Goal: Information Seeking & Learning: Learn about a topic

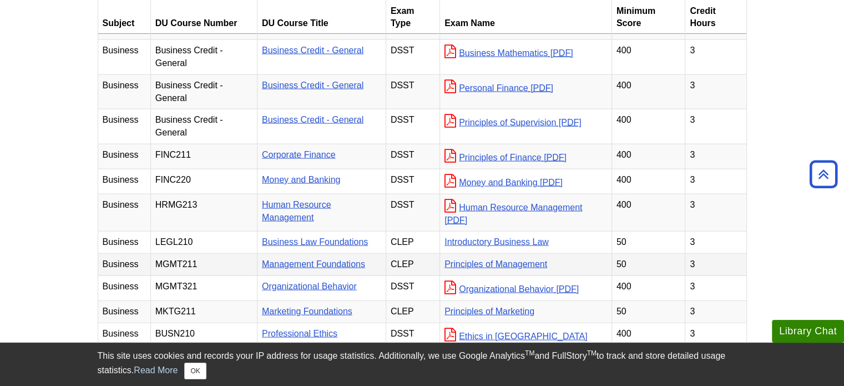
scroll to position [2373, 0]
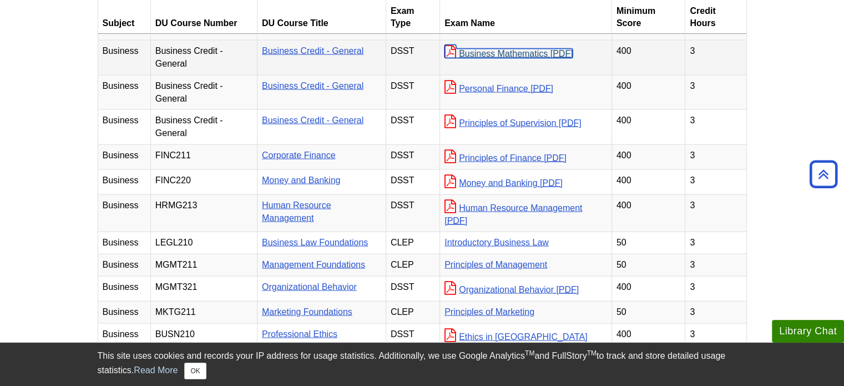
click at [504, 58] on link "Business Mathematics" at bounding box center [509, 53] width 128 height 9
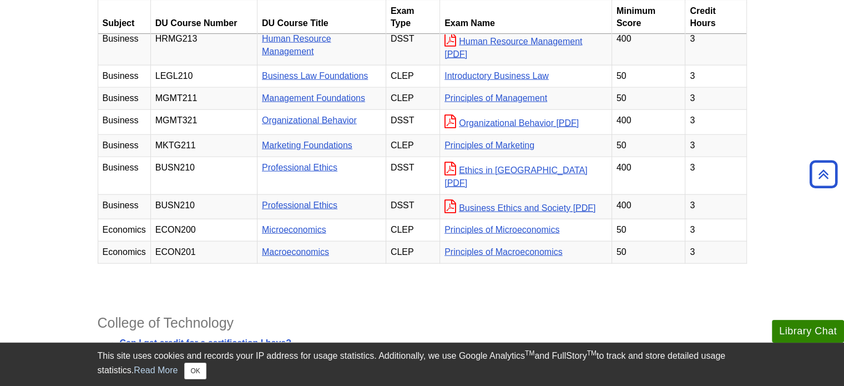
scroll to position [2538, 0]
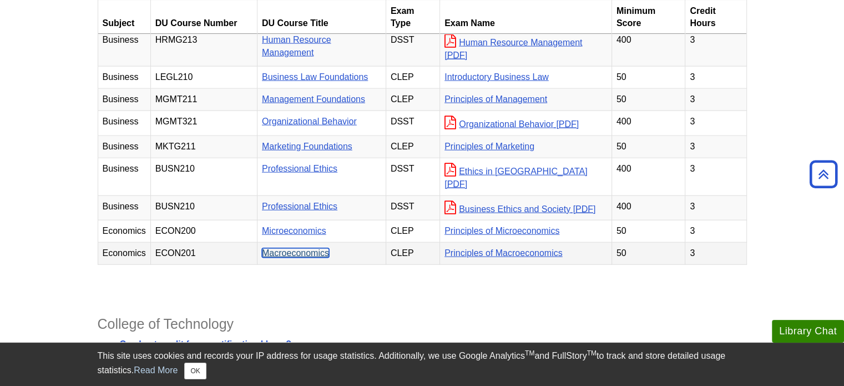
click at [287, 258] on link "Macroeconomics" at bounding box center [295, 252] width 67 height 9
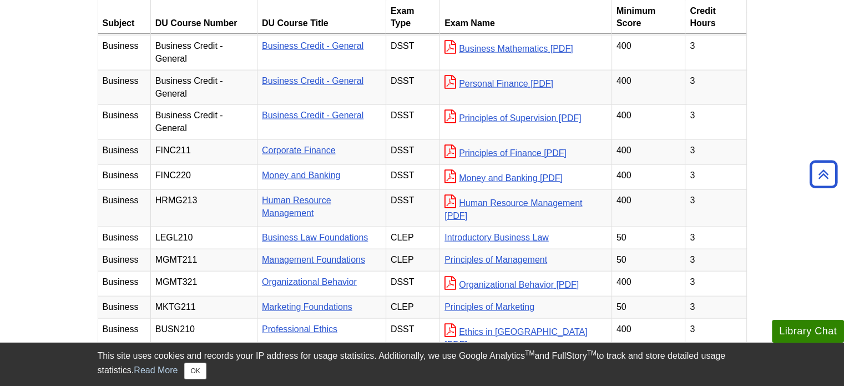
scroll to position [2556, 0]
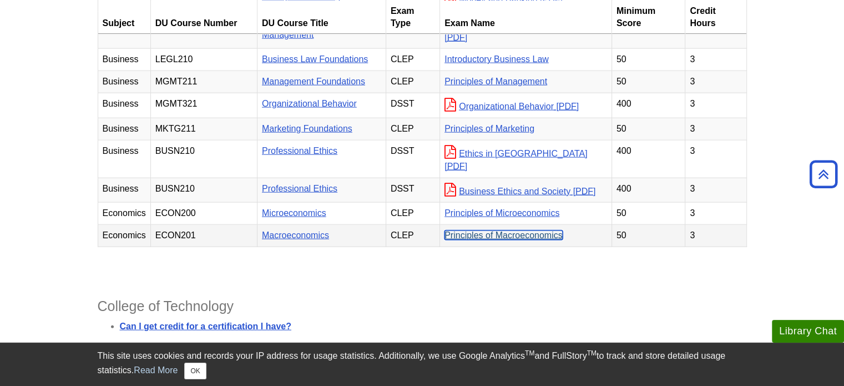
click at [488, 240] on link "Principles of Macroeconomics" at bounding box center [504, 234] width 118 height 9
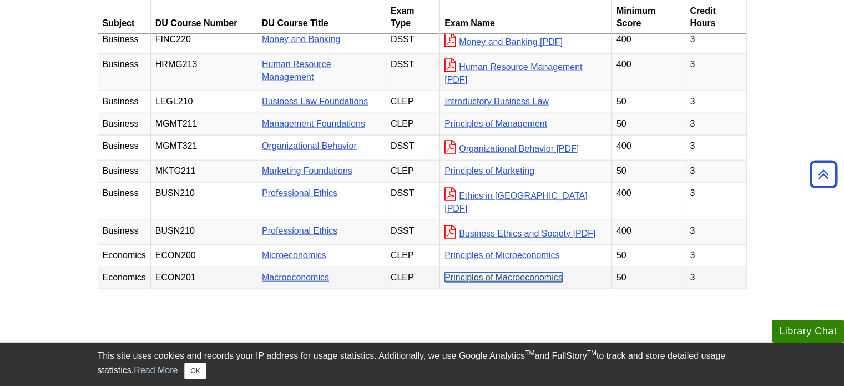
scroll to position [2589, 0]
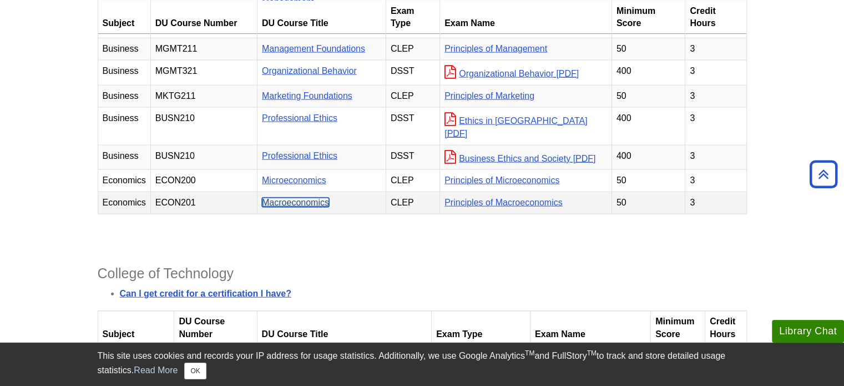
click at [316, 207] on link "Macroeconomics" at bounding box center [295, 202] width 67 height 9
click at [495, 207] on link "Principles of Macroeconomics" at bounding box center [504, 202] width 118 height 9
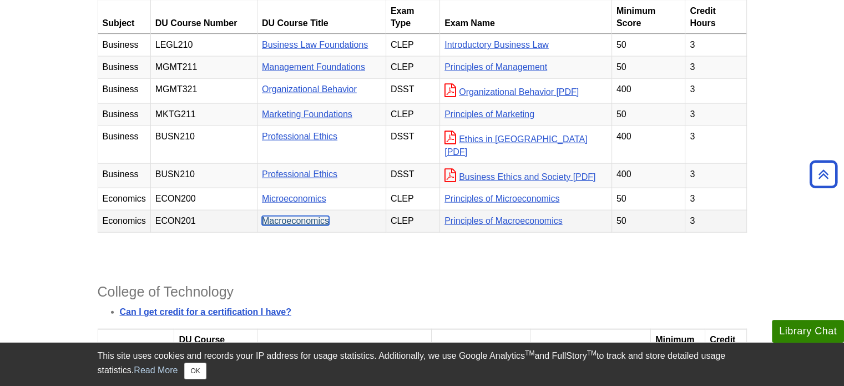
click at [324, 225] on link "Macroeconomics" at bounding box center [295, 220] width 67 height 9
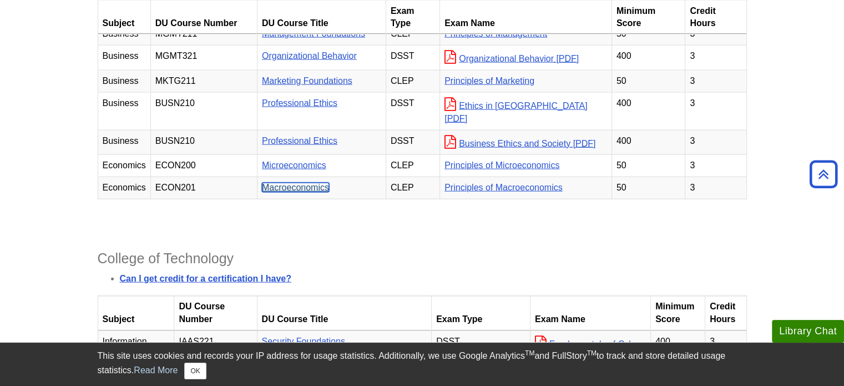
scroll to position [2603, 0]
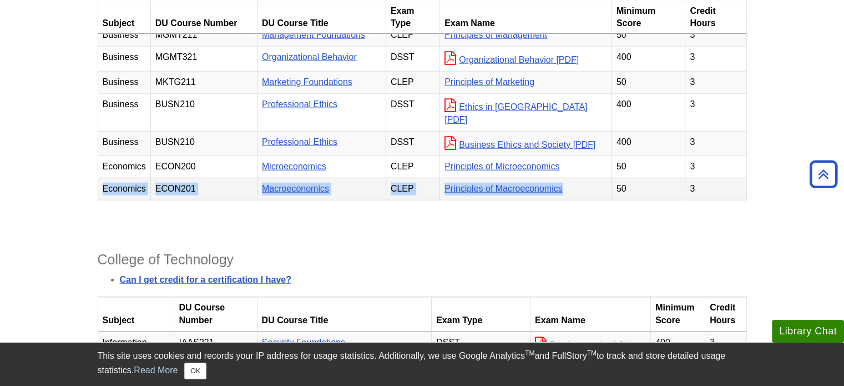
drag, startPoint x: 102, startPoint y: 208, endPoint x: 583, endPoint y: 218, distance: 480.9
click at [583, 200] on tr "Economics ECON201 Macroeconomics CLEP Principles of Macroeconomics 50 3" at bounding box center [422, 189] width 649 height 22
copy tr "Economics ECON201 Macroeconomics CLEP Principles of Macroeconomics"
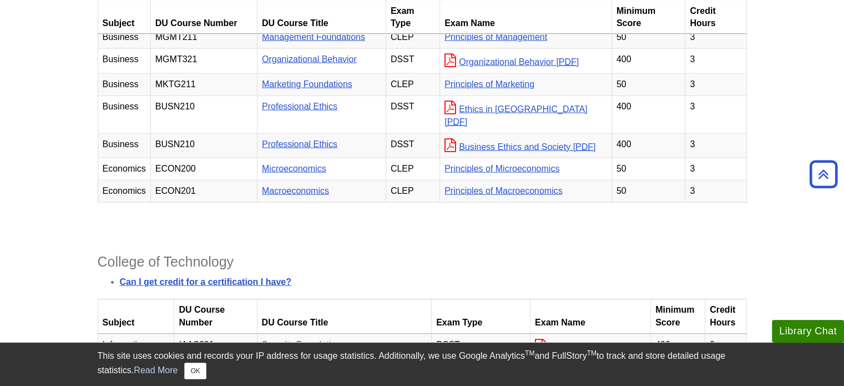
scroll to position [2600, 0]
click at [461, 196] on link "Principles of Macroeconomics" at bounding box center [504, 191] width 118 height 9
click at [481, 196] on link "Principles of Macroeconomics" at bounding box center [504, 191] width 118 height 9
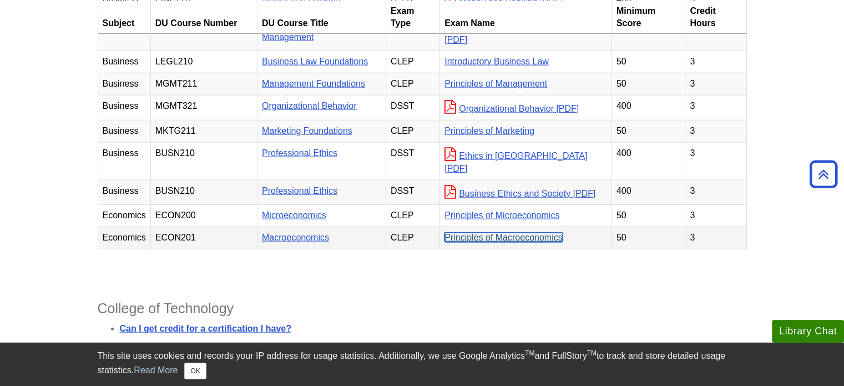
scroll to position [2631, 0]
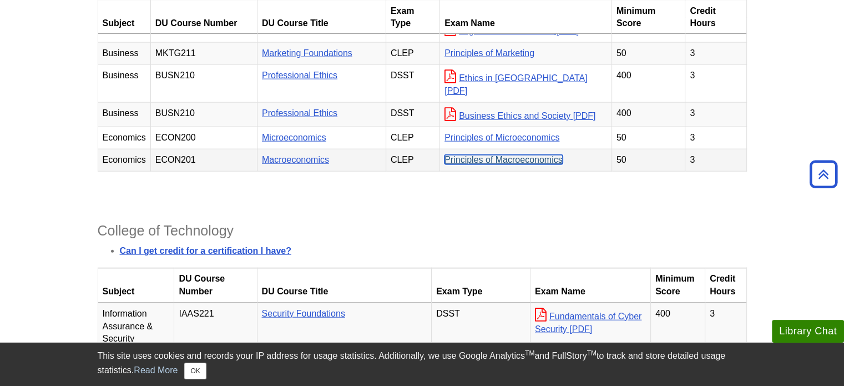
click at [528, 164] on link "Principles of Macroeconomics" at bounding box center [504, 159] width 118 height 9
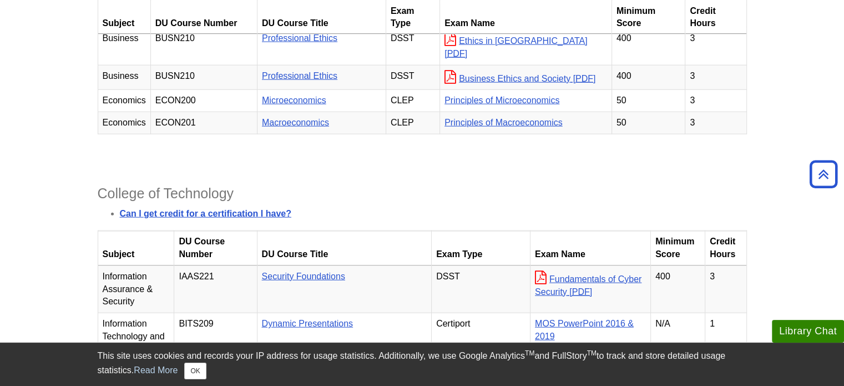
scroll to position [2667, 0]
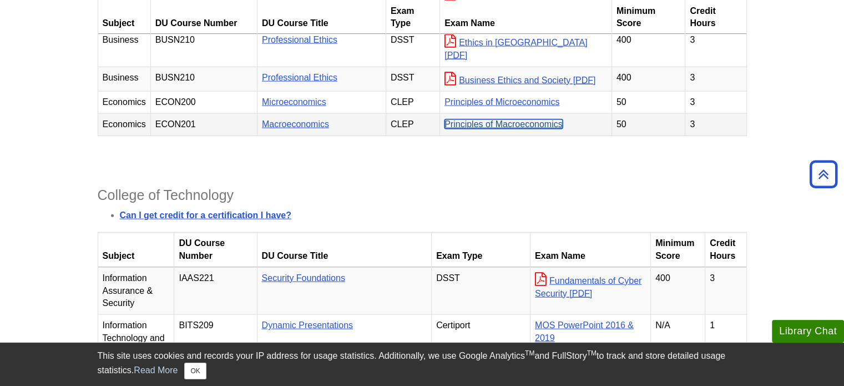
click at [489, 129] on link "Principles of Macroeconomics" at bounding box center [504, 123] width 118 height 9
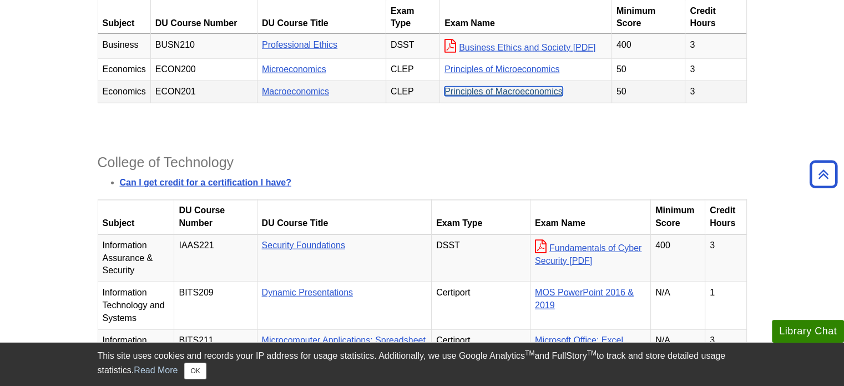
scroll to position [2711, 0]
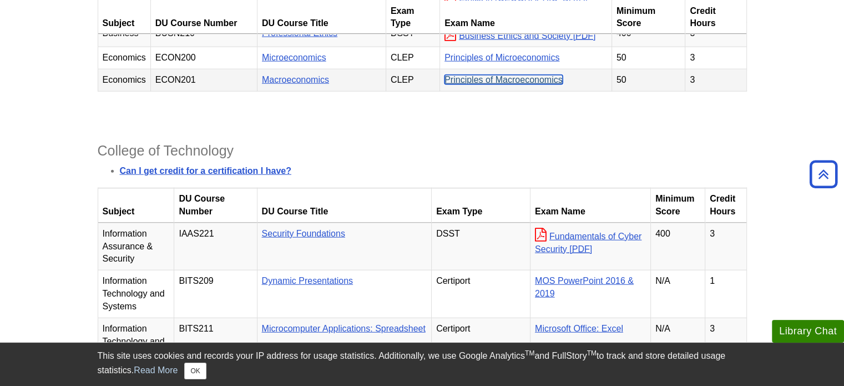
click at [500, 84] on link "Principles of Macroeconomics" at bounding box center [504, 79] width 118 height 9
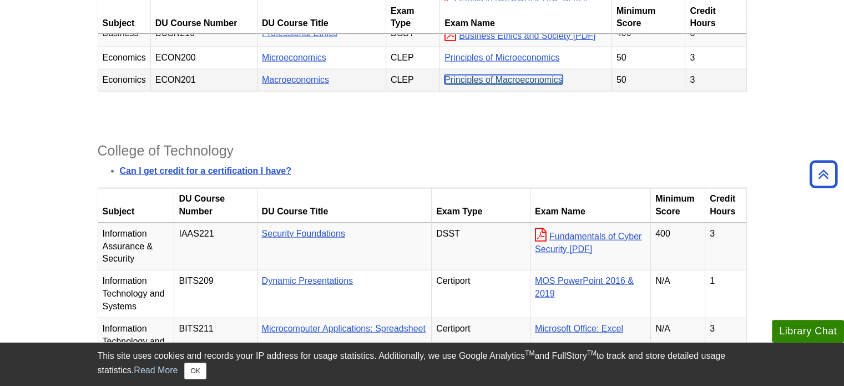
click at [500, 84] on link "Principles of Macroeconomics" at bounding box center [504, 79] width 118 height 9
click at [324, 84] on link "Macroeconomics" at bounding box center [295, 79] width 67 height 9
click at [511, 84] on link "Principles of Macroeconomics" at bounding box center [504, 79] width 118 height 9
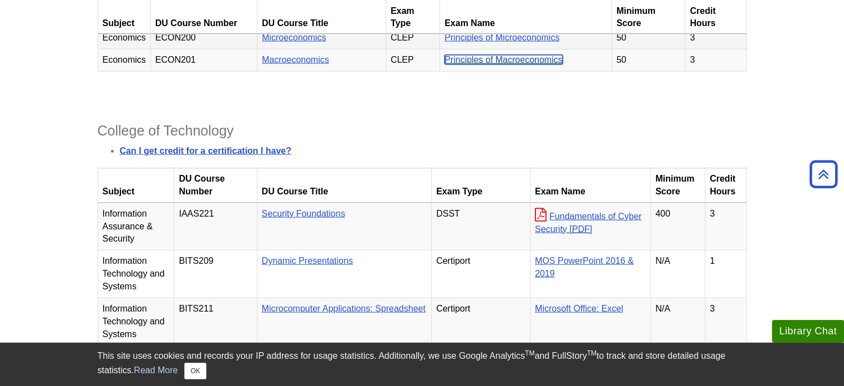
scroll to position [2731, 0]
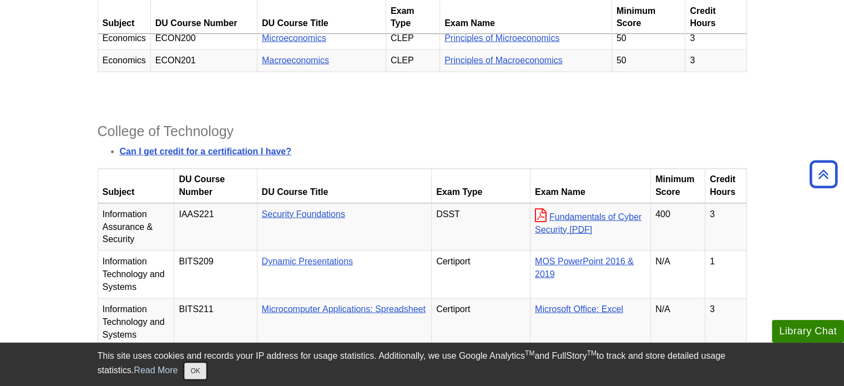
click at [192, 365] on button "OK" at bounding box center [195, 371] width 22 height 17
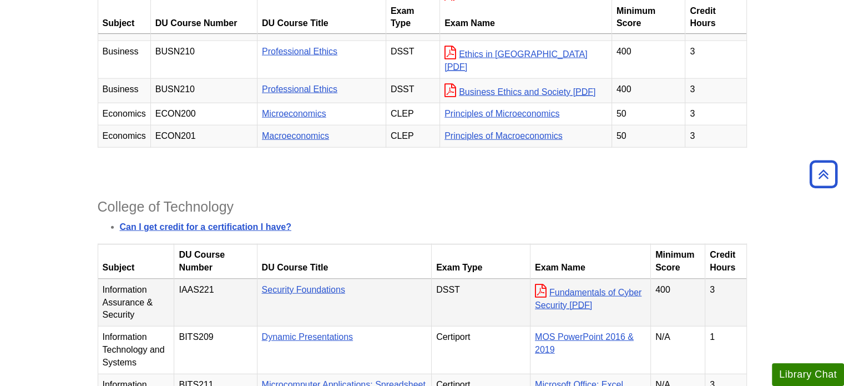
scroll to position [2654, 0]
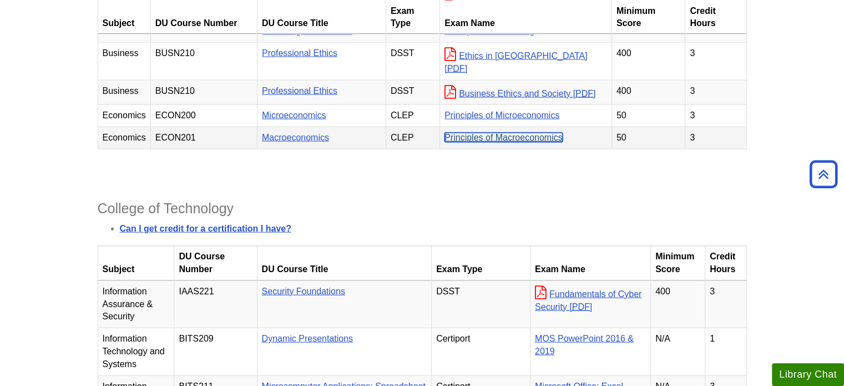
click at [542, 142] on link "Principles of Macroeconomics" at bounding box center [504, 137] width 118 height 9
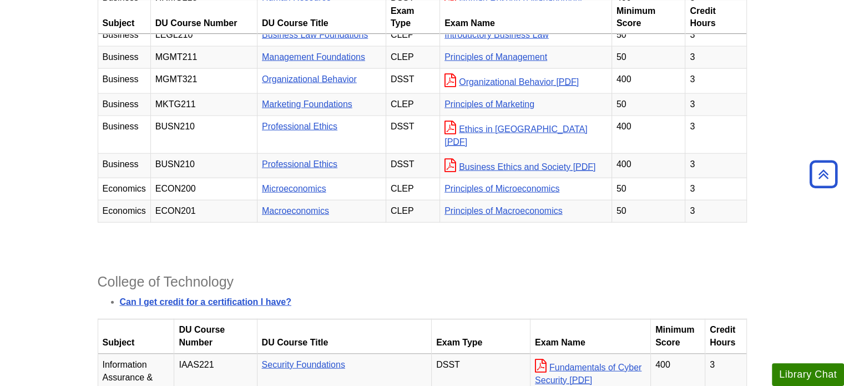
scroll to position [2629, 0]
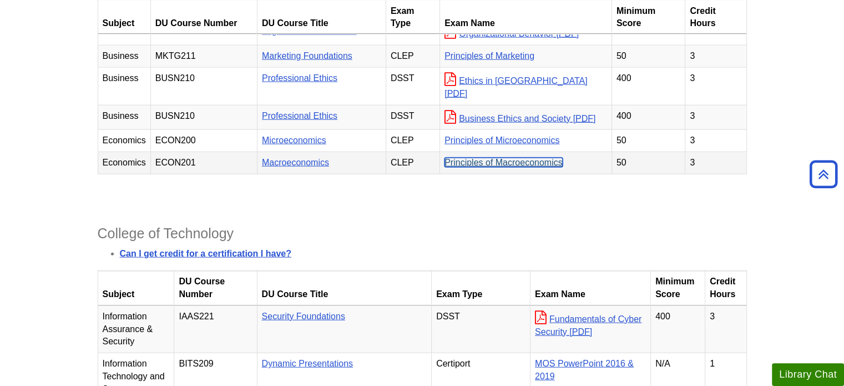
click at [481, 167] on link "Principles of Macroeconomics" at bounding box center [504, 162] width 118 height 9
click at [492, 167] on link "Principles of Macroeconomics" at bounding box center [504, 162] width 118 height 9
